Goal: Task Accomplishment & Management: Manage account settings

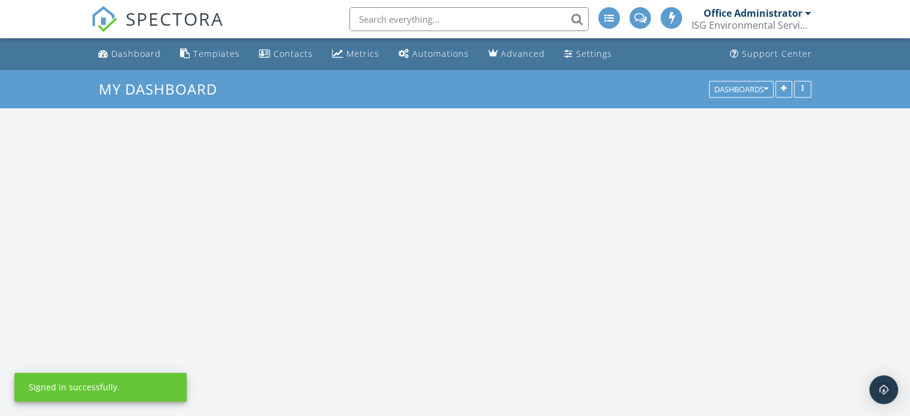
scroll to position [1377, 929]
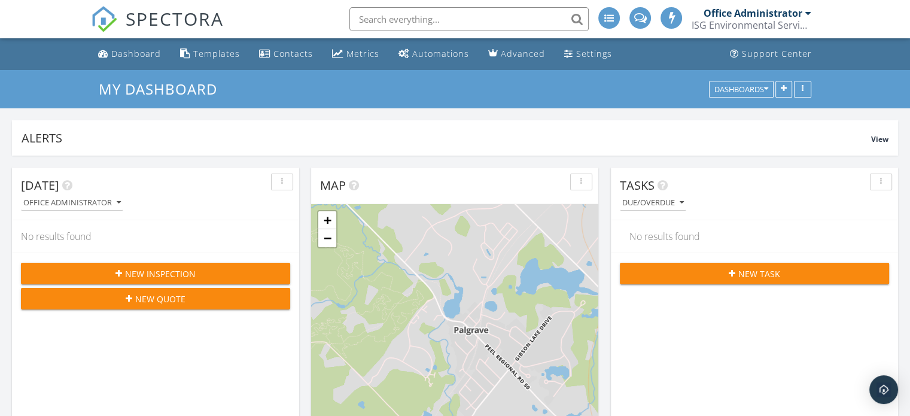
click at [809, 13] on div at bounding box center [808, 13] width 6 height 10
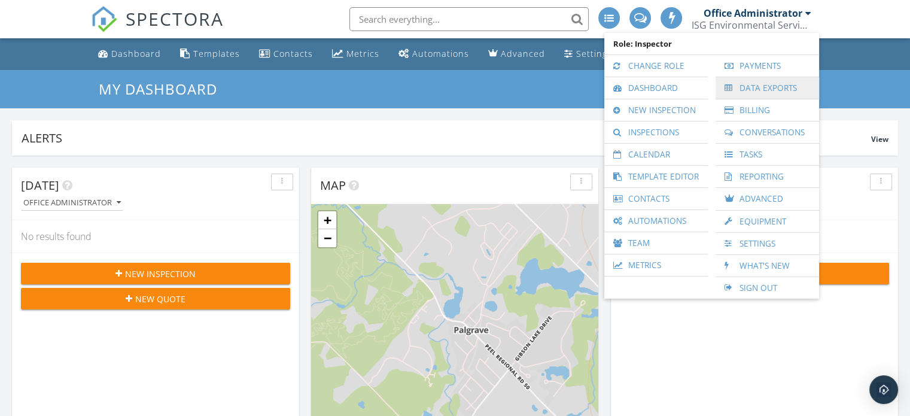
click at [772, 85] on link "Data Exports" at bounding box center [768, 88] width 92 height 22
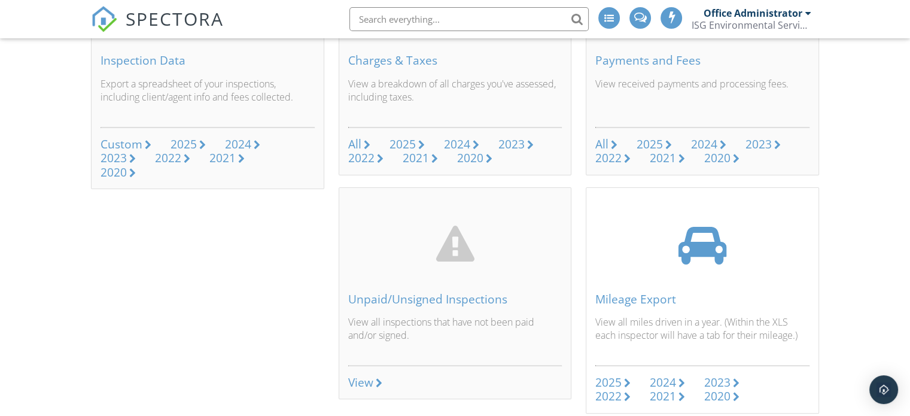
scroll to position [180, 0]
click at [614, 382] on div "2025" at bounding box center [608, 383] width 26 height 16
click at [809, 16] on div at bounding box center [808, 13] width 6 height 10
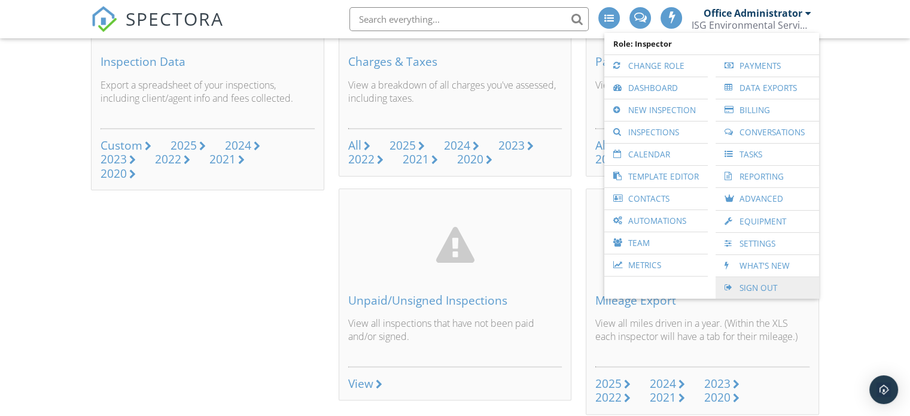
click at [752, 290] on link "Sign Out" at bounding box center [768, 288] width 92 height 22
